Goal: Transaction & Acquisition: Purchase product/service

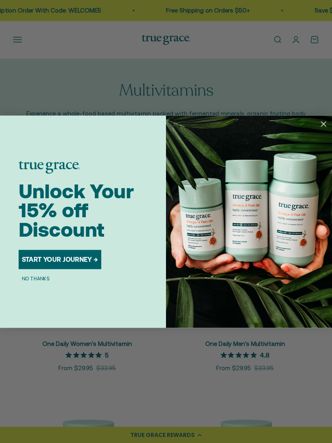
click at [87, 261] on button "START YOUR JOURNEY →" at bounding box center [60, 259] width 83 height 19
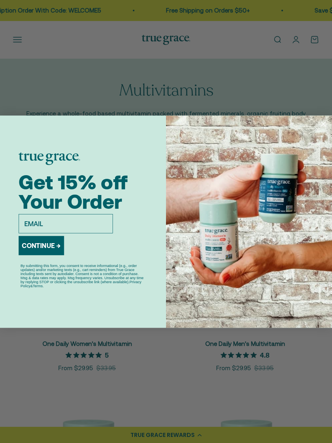
click at [85, 223] on input "email" at bounding box center [66, 223] width 94 height 19
type input "carlsonanderson@icloud.com"
click at [55, 247] on button "CONTINUE →" at bounding box center [41, 245] width 45 height 19
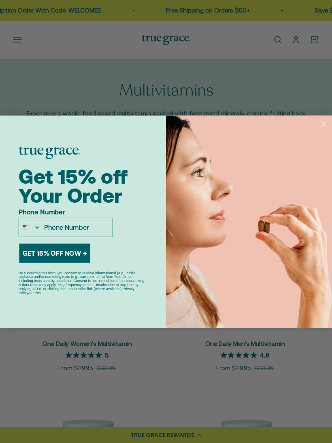
click at [90, 227] on input "Phone Number" at bounding box center [77, 227] width 72 height 19
type input "763-913-1963"
click at [83, 253] on button "GET 15% OFF NOW →" at bounding box center [54, 252] width 71 height 19
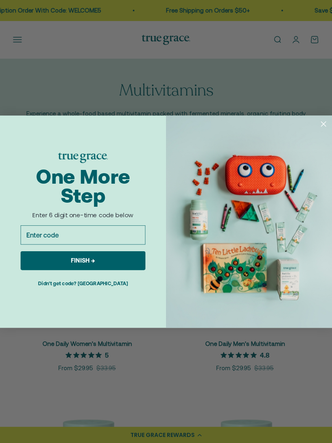
click at [76, 235] on input "Enter code" at bounding box center [83, 234] width 125 height 19
type input "498396"
click at [117, 256] on button "FINISH →" at bounding box center [83, 260] width 125 height 19
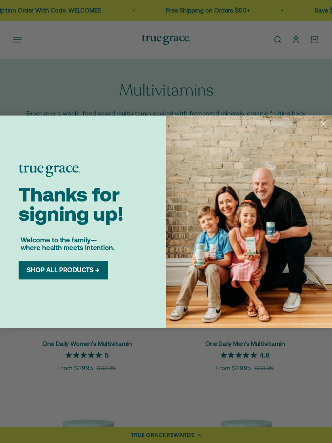
click at [96, 273] on button "SHOP ALL PRODUCTS →" at bounding box center [62, 270] width 79 height 8
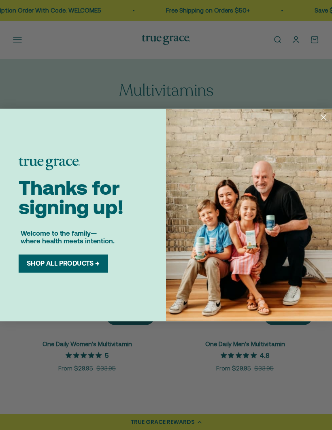
click at [72, 260] on button "SHOP ALL PRODUCTS →" at bounding box center [62, 264] width 79 height 8
click at [324, 119] on circle "Close dialog" at bounding box center [323, 117] width 11 height 11
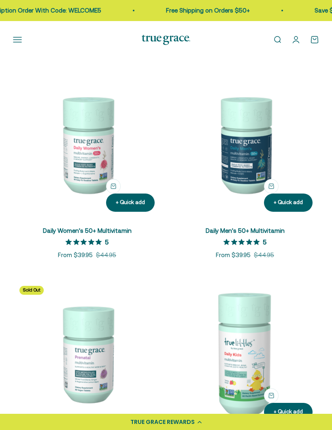
scroll to position [529, 0]
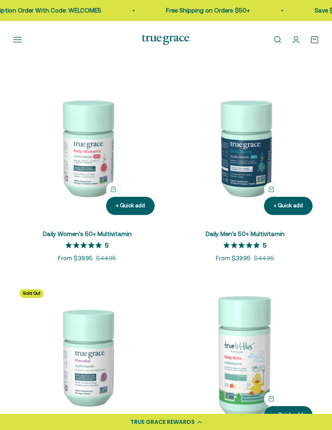
click at [91, 166] on img at bounding box center [87, 147] width 148 height 148
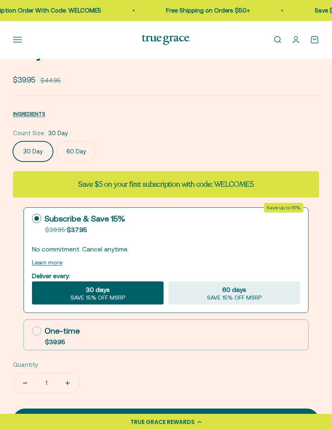
scroll to position [382, 0]
click at [210, 416] on div "Add to cart" at bounding box center [166, 421] width 274 height 10
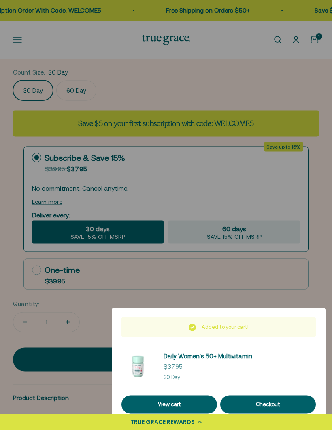
scroll to position [442, 0]
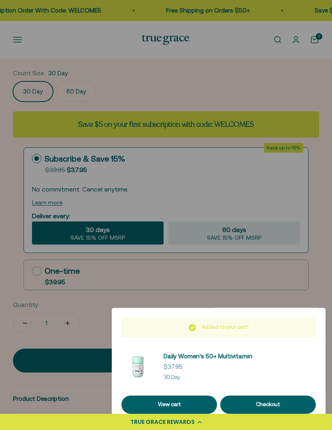
click at [201, 414] on link "View cart" at bounding box center [169, 405] width 96 height 18
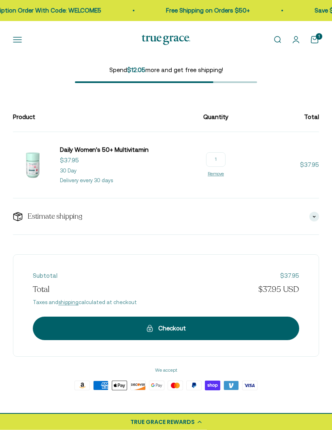
scroll to position [40, 0]
click at [319, 213] on div "Estimate shipping" at bounding box center [166, 216] width 306 height 36
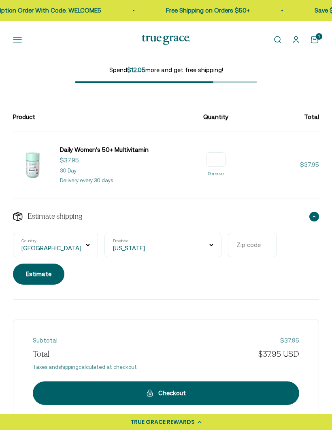
click at [170, 241] on select "[US_STATE] [US_STATE] [US_STATE] [US_STATE] [US_STATE] Armed Forces Americas Ar…" at bounding box center [162, 245] width 117 height 24
select select "[US_STATE]"
click at [228, 244] on input "Zip code" at bounding box center [252, 245] width 49 height 24
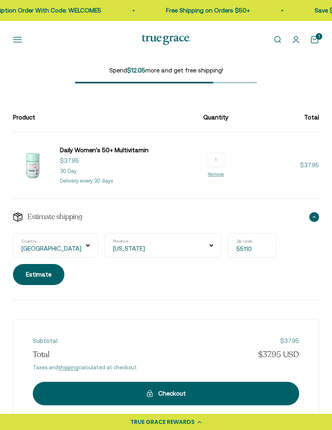
type input "55110"
click at [51, 270] on div "Estimate" at bounding box center [39, 275] width 26 height 10
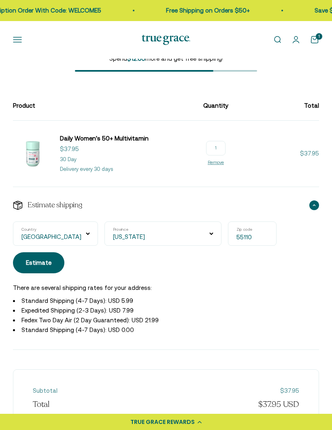
scroll to position [0, 0]
